Goal: Task Accomplishment & Management: Manage account settings

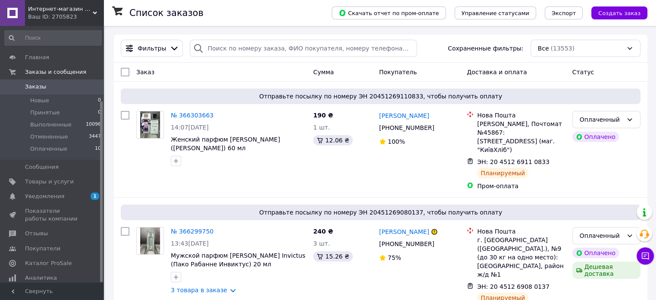
scroll to position [107, 0]
click at [44, 196] on span "Уведомления" at bounding box center [44, 196] width 39 height 8
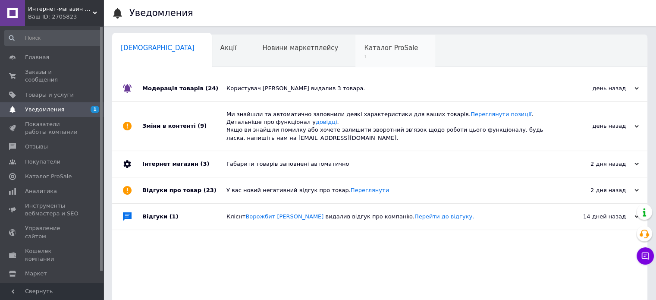
click at [364, 47] on span "Каталог ProSale" at bounding box center [391, 48] width 54 height 8
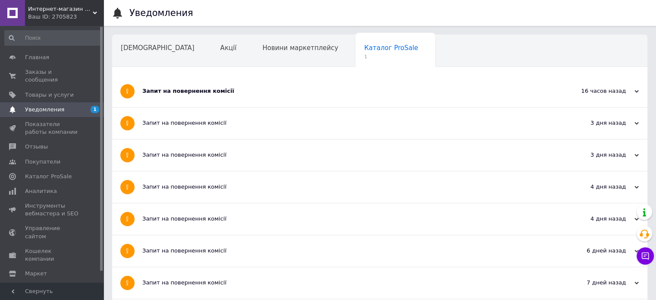
click at [266, 88] on div "Запит на повернення комісії" at bounding box center [347, 91] width 410 height 8
